Goal: Check status: Check status

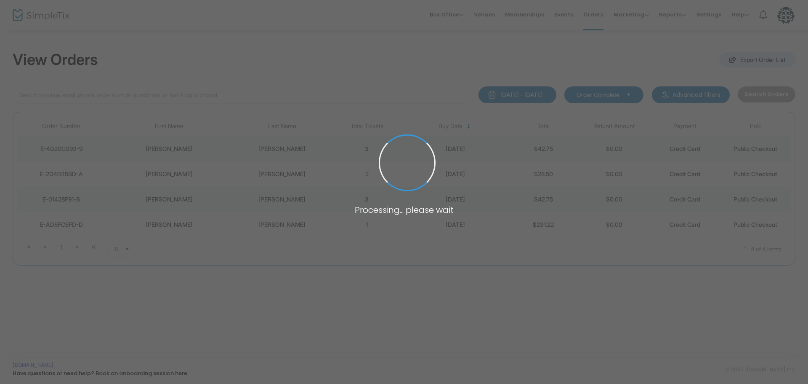
type input "[PERSON_NAME]"
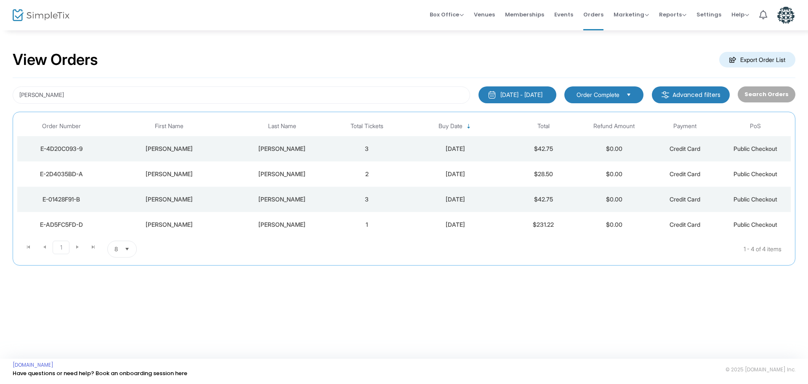
click at [220, 158] on td "[PERSON_NAME]" at bounding box center [169, 148] width 127 height 25
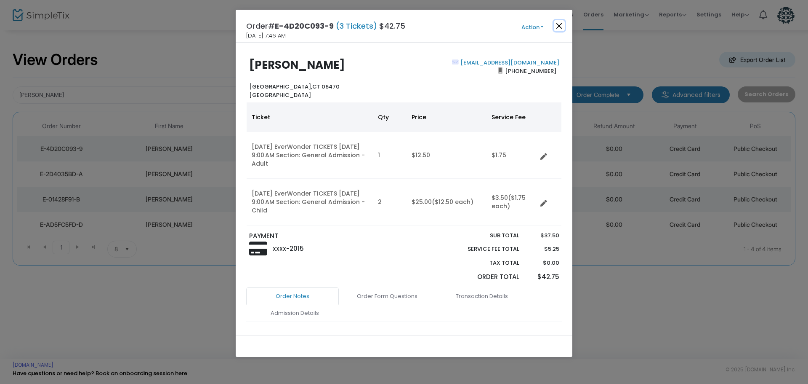
click at [554, 29] on button "Close" at bounding box center [559, 25] width 11 height 11
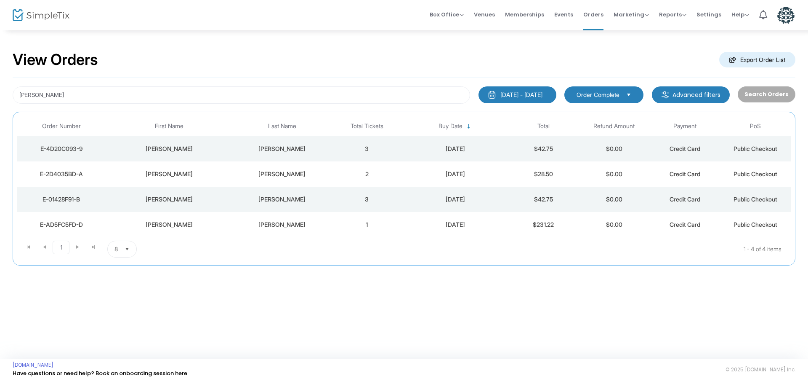
click at [191, 174] on div "Charlene" at bounding box center [169, 174] width 123 height 8
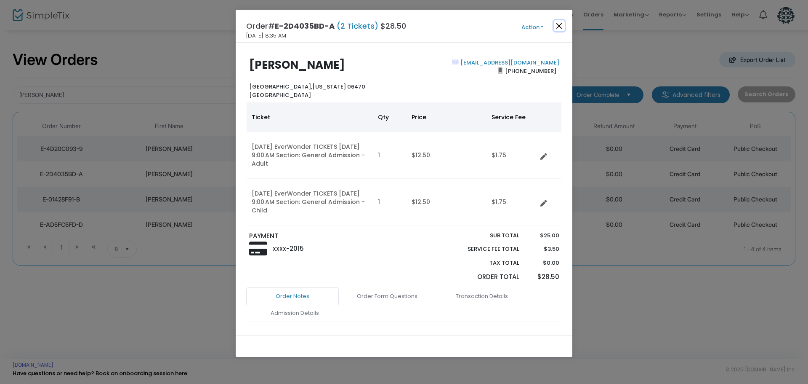
click at [556, 27] on button "Close" at bounding box center [559, 25] width 11 height 11
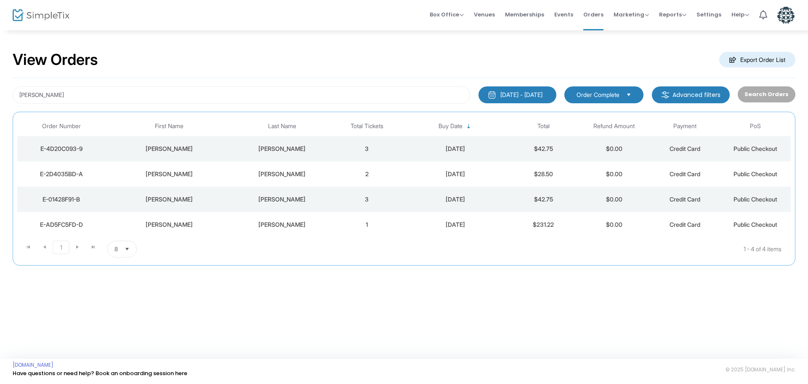
click at [191, 198] on div "Charlene" at bounding box center [169, 199] width 123 height 8
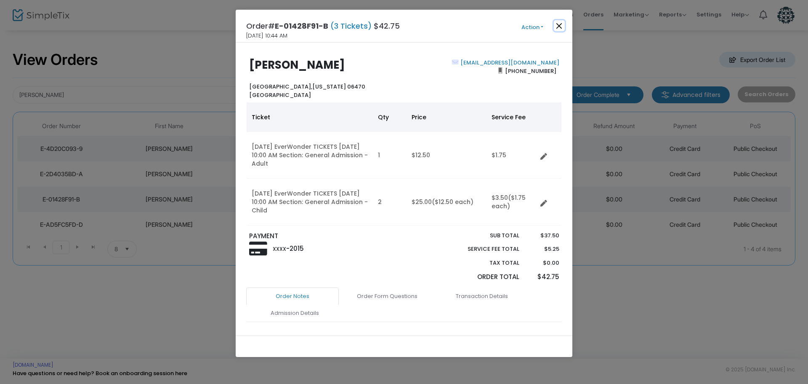
click at [555, 23] on button "Close" at bounding box center [559, 25] width 11 height 11
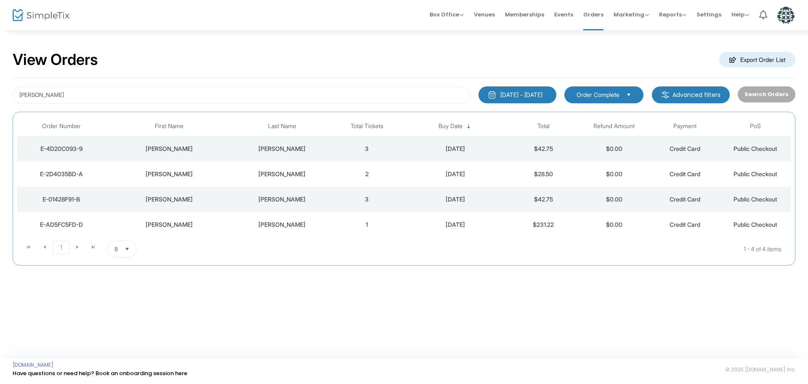
click at [177, 232] on td "Charlene" at bounding box center [169, 224] width 127 height 25
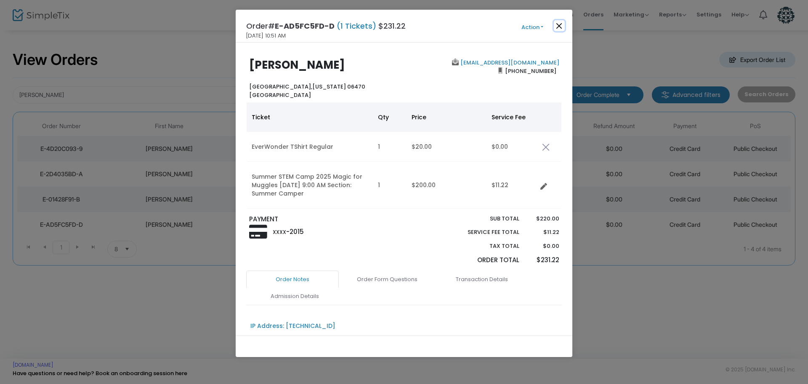
click at [560, 24] on button "Close" at bounding box center [559, 25] width 11 height 11
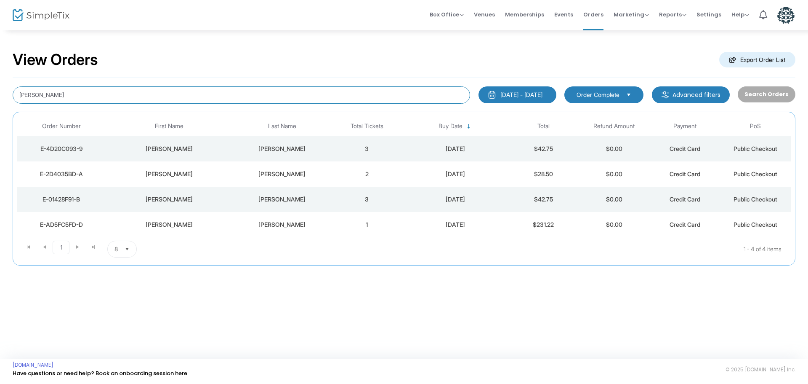
drag, startPoint x: 358, startPoint y: 86, endPoint x: 0, endPoint y: 50, distance: 359.8
click at [0, 50] on div "View Orders Export Order List liguori 5/19/2025 - 8/19/2025 Last 30 Days Today …" at bounding box center [404, 161] width 808 height 265
type input "[PERSON_NAME]"
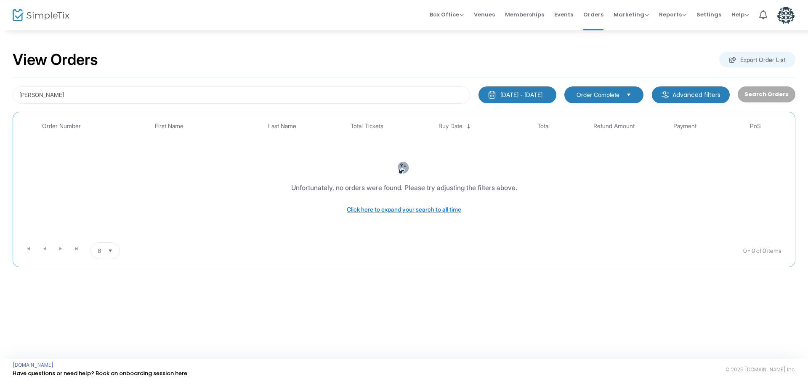
click at [484, 97] on button "5/19/2025 - 8/19/2025" at bounding box center [518, 94] width 78 height 17
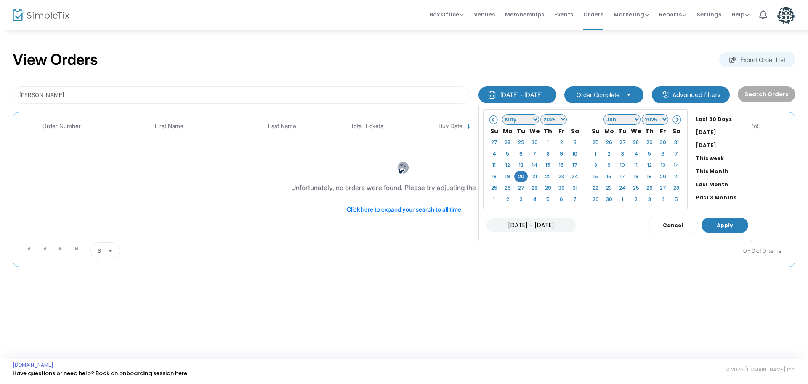
click at [702, 221] on button "Apply" at bounding box center [725, 225] width 47 height 16
type input "05/20/2025 - 05/20/2025"
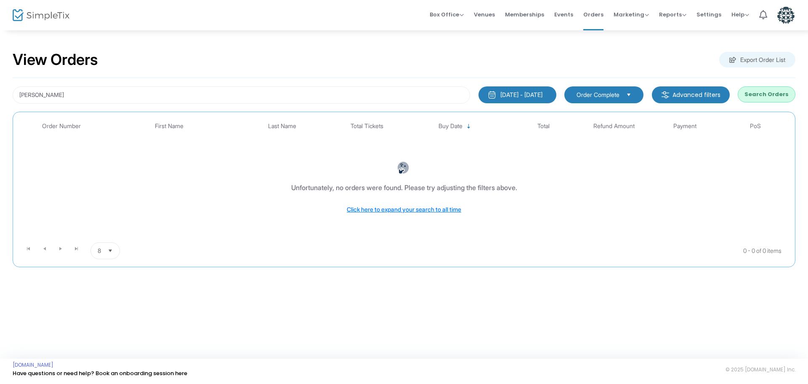
click at [524, 90] on button "5/20/2025 - 5/20/2025" at bounding box center [518, 94] width 78 height 17
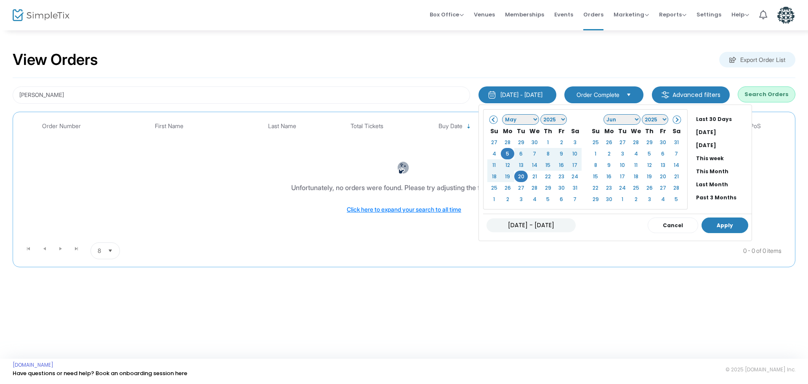
click at [717, 229] on button "Apply" at bounding box center [725, 225] width 47 height 16
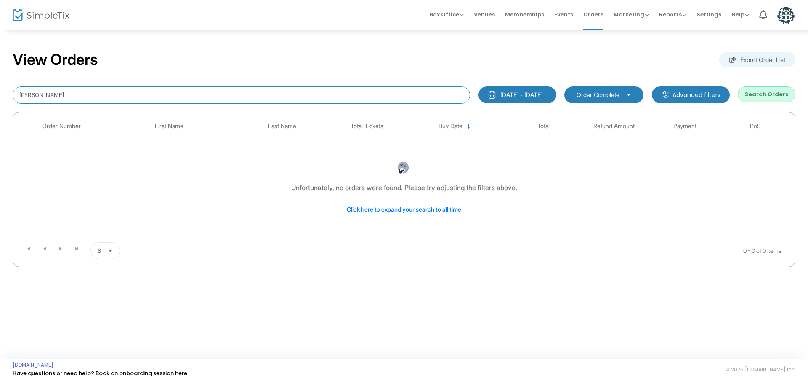
drag, startPoint x: 150, startPoint y: 89, endPoint x: 0, endPoint y: 79, distance: 150.2
click at [0, 79] on div "View Orders Export Order List daly 5/5/2025 - 5/20/2025 Last 30 Days Today Yest…" at bounding box center [404, 162] width 808 height 267
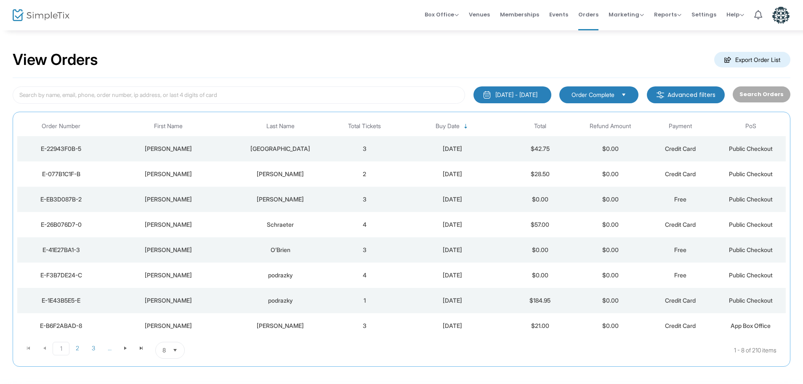
click at [364, 108] on div "5/5/2025 - 5/20/2025 Last 30 Days Today Yesterday This week This Month Last Mon…" at bounding box center [402, 222] width 778 height 288
click at [359, 99] on input at bounding box center [239, 94] width 453 height 17
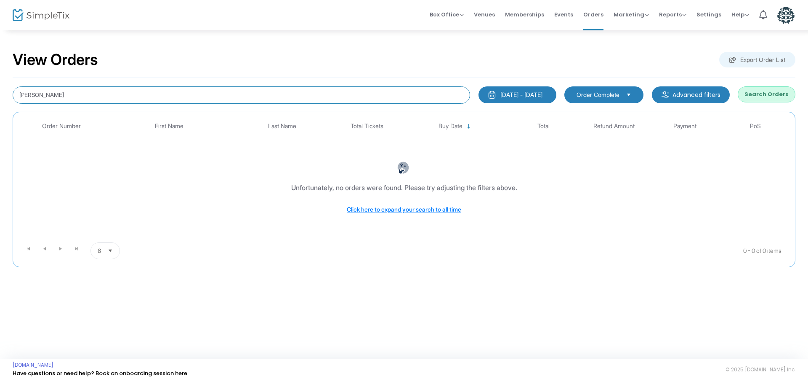
type input "[PERSON_NAME]"
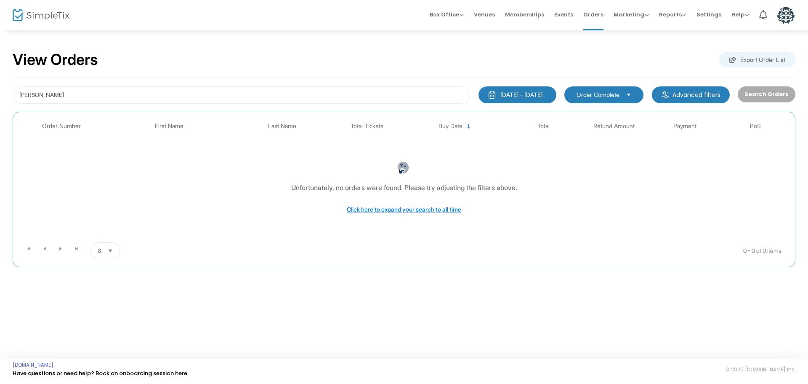
click at [513, 92] on div "5/5/2025 - 5/20/2025" at bounding box center [522, 95] width 42 height 8
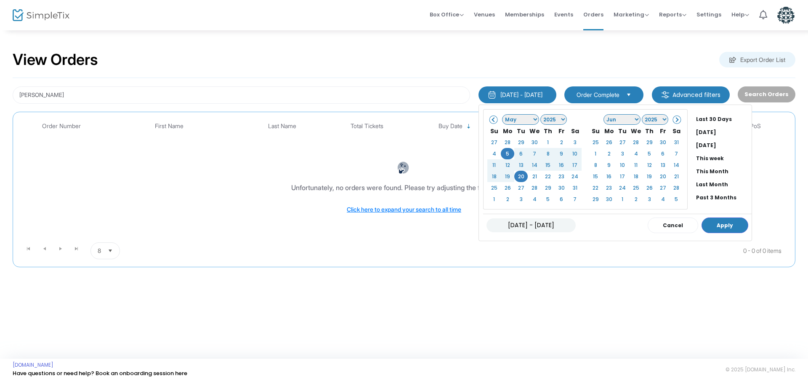
click at [512, 119] on select "Jan Feb Mar Apr May Jun Jul Aug Sep Oct Nov Dec" at bounding box center [520, 119] width 37 height 11
click at [715, 226] on button "Apply" at bounding box center [725, 225] width 47 height 16
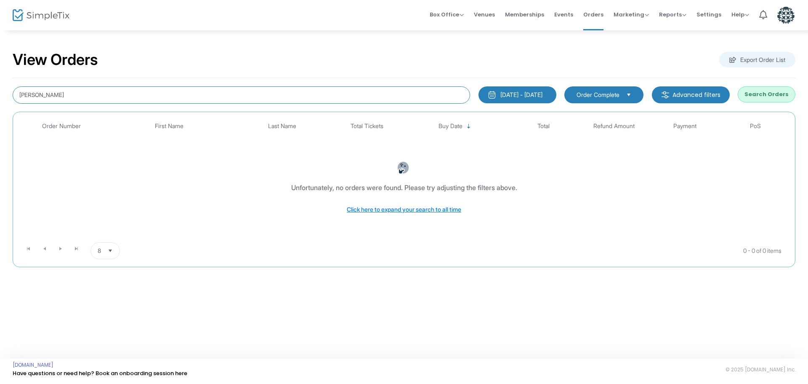
click at [253, 89] on input "[PERSON_NAME]" at bounding box center [242, 94] width 458 height 17
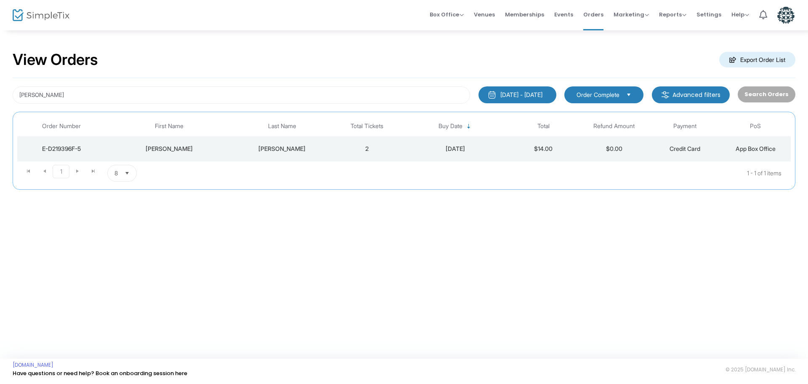
click at [247, 141] on td "[PERSON_NAME]" at bounding box center [282, 148] width 99 height 25
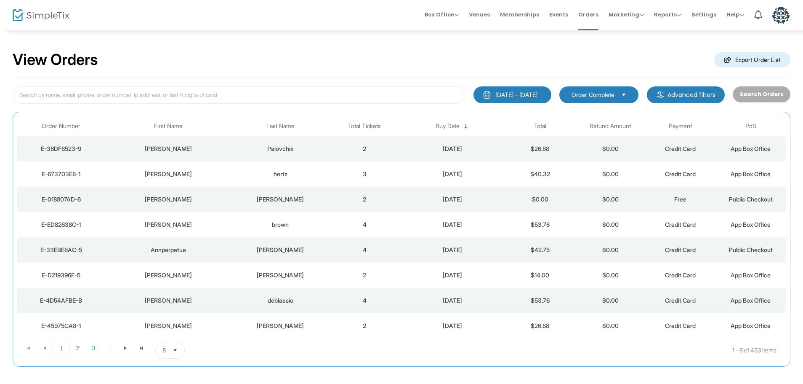
click at [240, 147] on div "Palovchik" at bounding box center [281, 148] width 94 height 8
